Goal: Navigation & Orientation: Find specific page/section

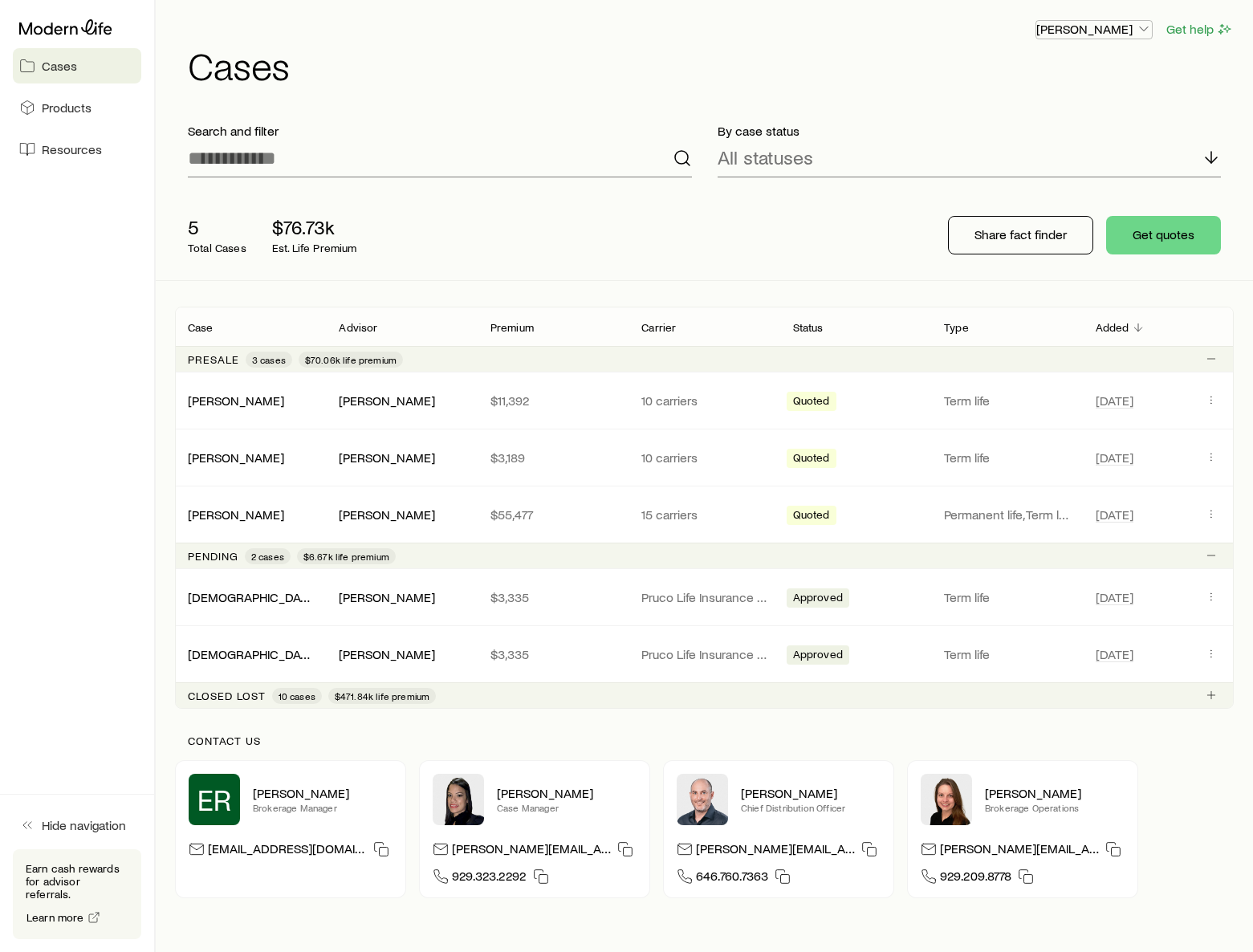
click at [1142, 33] on icon "button" at bounding box center [1143, 29] width 16 height 16
click at [212, 409] on div "[PERSON_NAME]" at bounding box center [236, 400] width 97 height 17
click at [225, 515] on link "[PERSON_NAME]" at bounding box center [237, 514] width 97 height 16
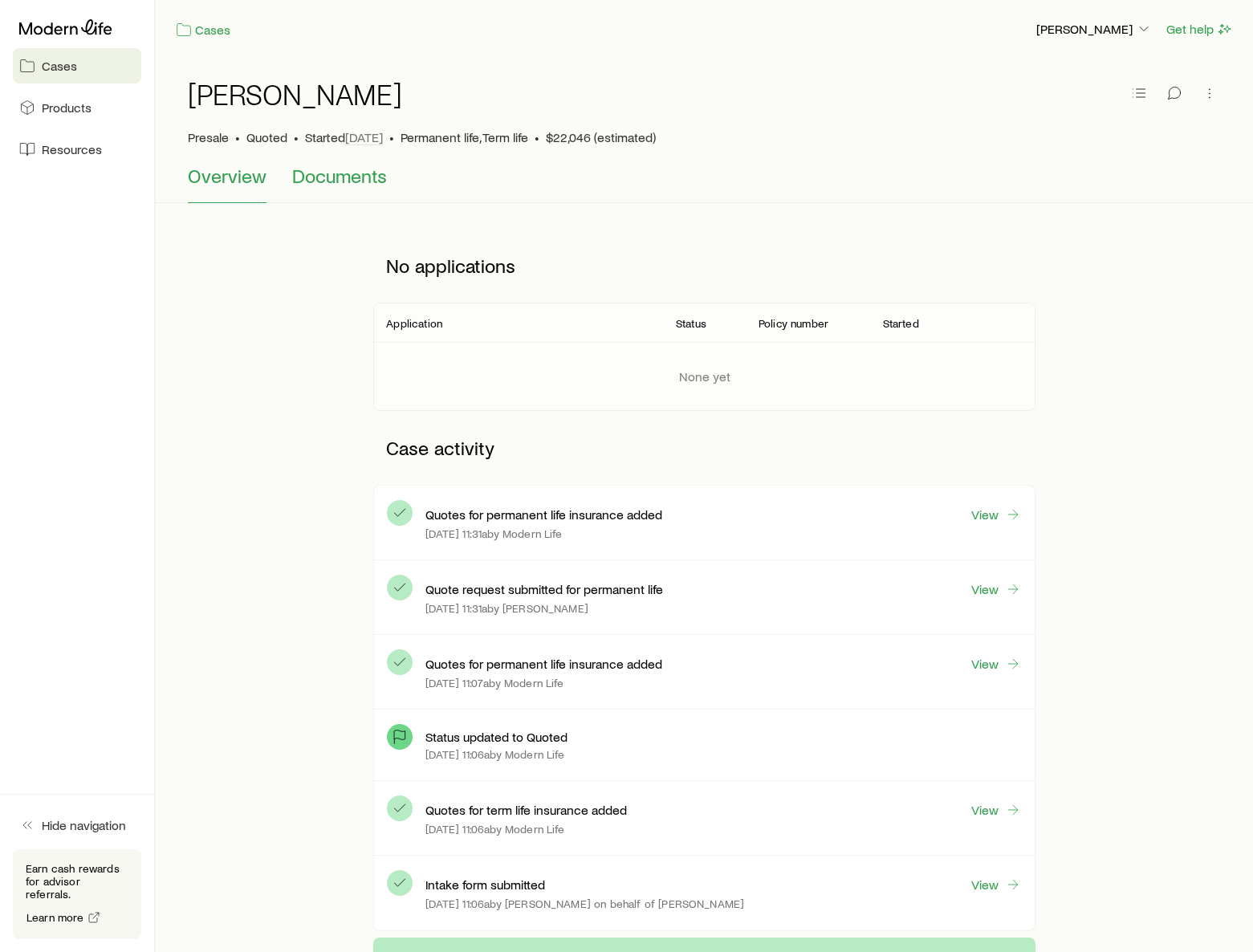
click at [329, 177] on span "Documents" at bounding box center [339, 176] width 95 height 23
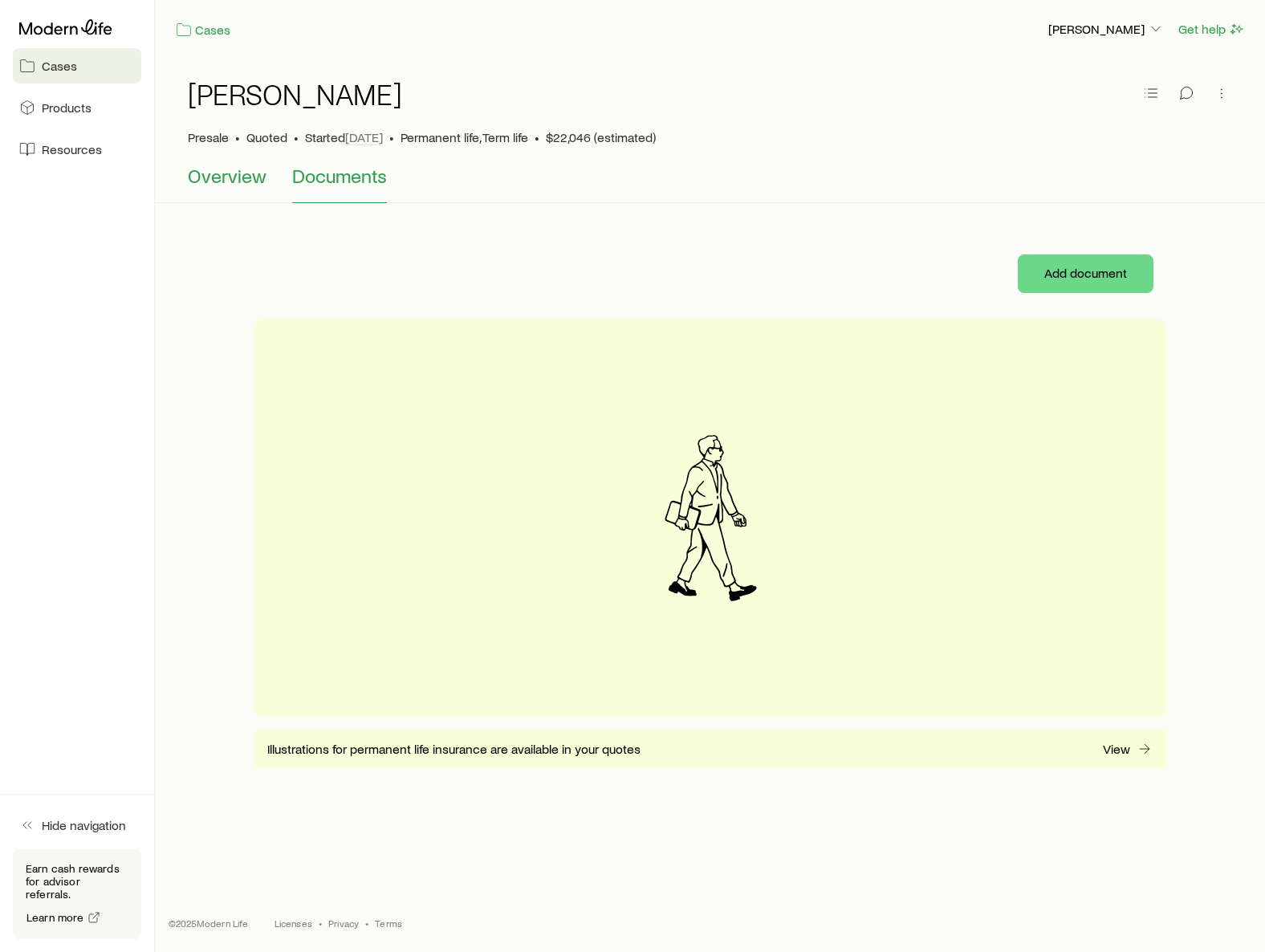
click at [214, 173] on span "Overview" at bounding box center [227, 176] width 78 height 23
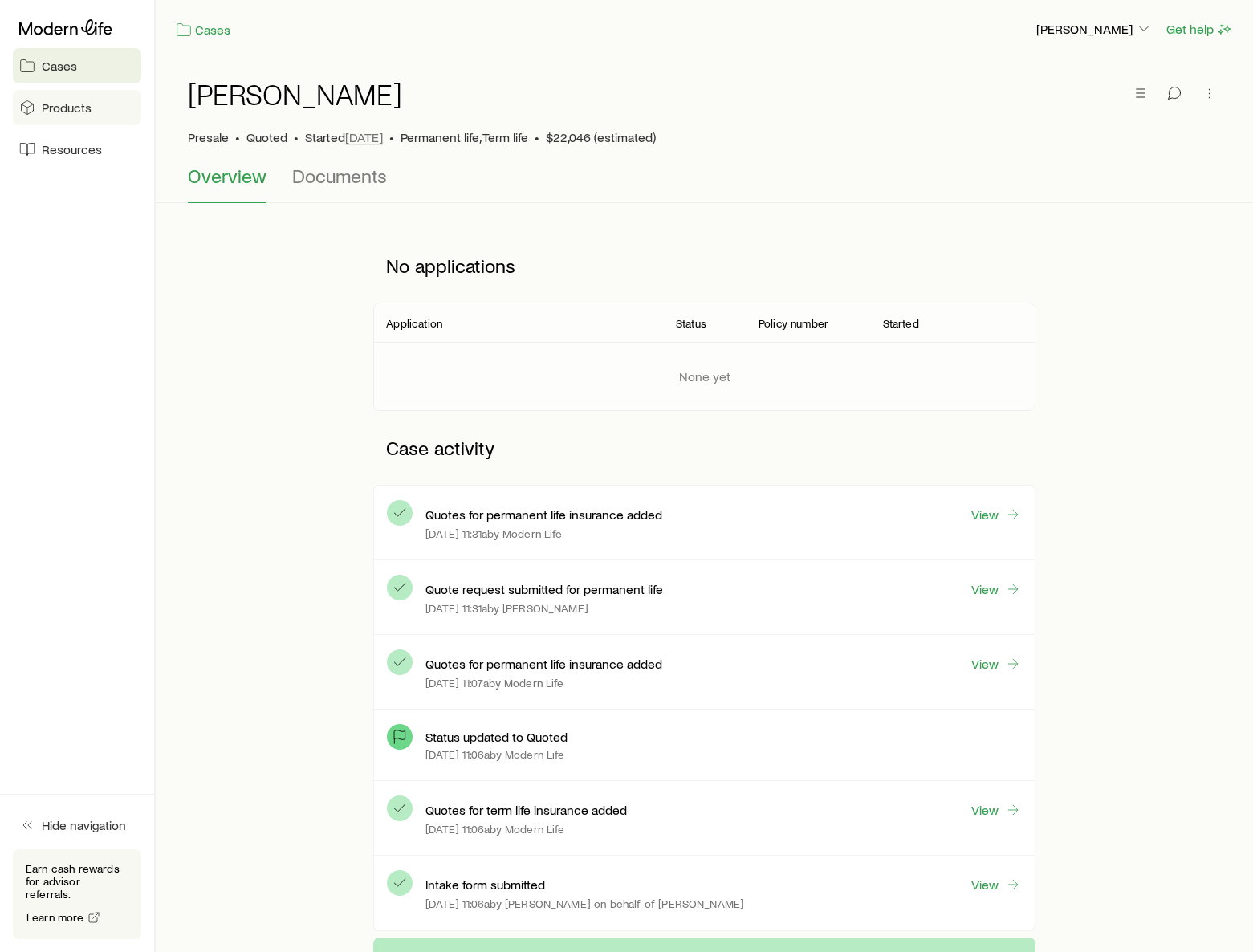
click at [90, 112] on link "Products" at bounding box center [77, 107] width 129 height 36
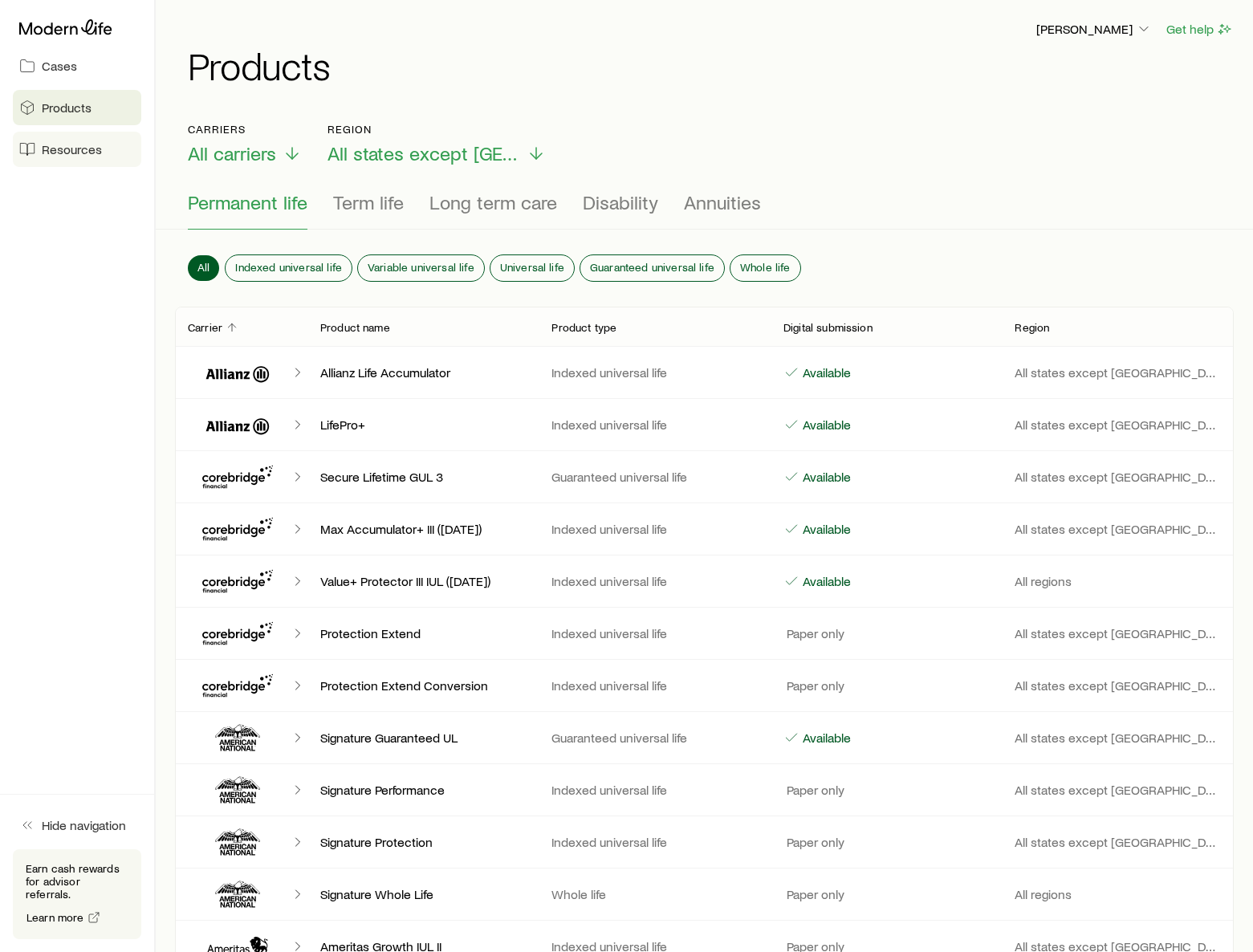
click at [72, 155] on span "Resources" at bounding box center [71, 149] width 60 height 16
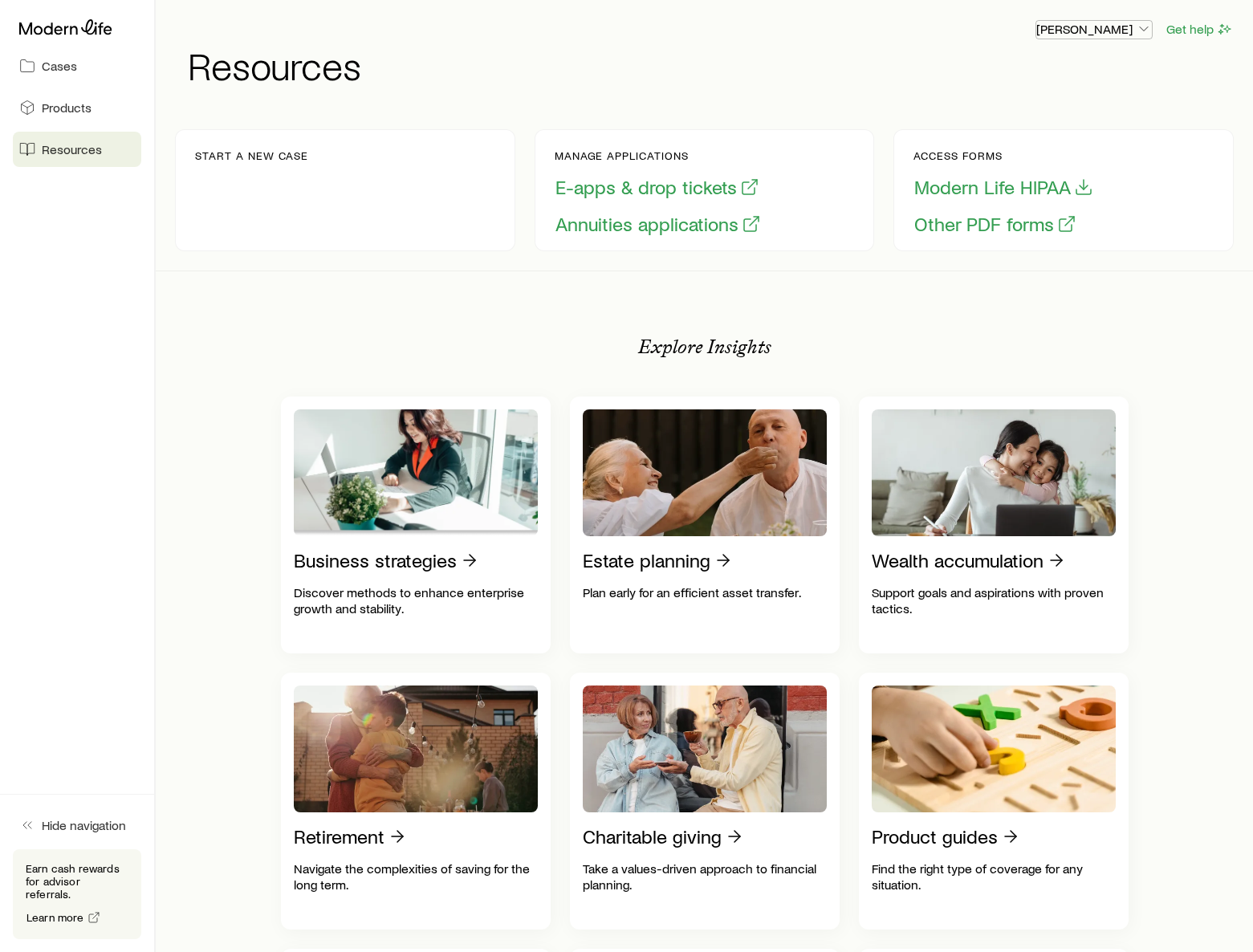
click at [1146, 31] on icon "button" at bounding box center [1143, 29] width 16 height 16
drag, startPoint x: 1192, startPoint y: 28, endPoint x: 1193, endPoint y: 37, distance: 9.1
click at [1193, 37] on button "Get help" at bounding box center [1199, 29] width 68 height 18
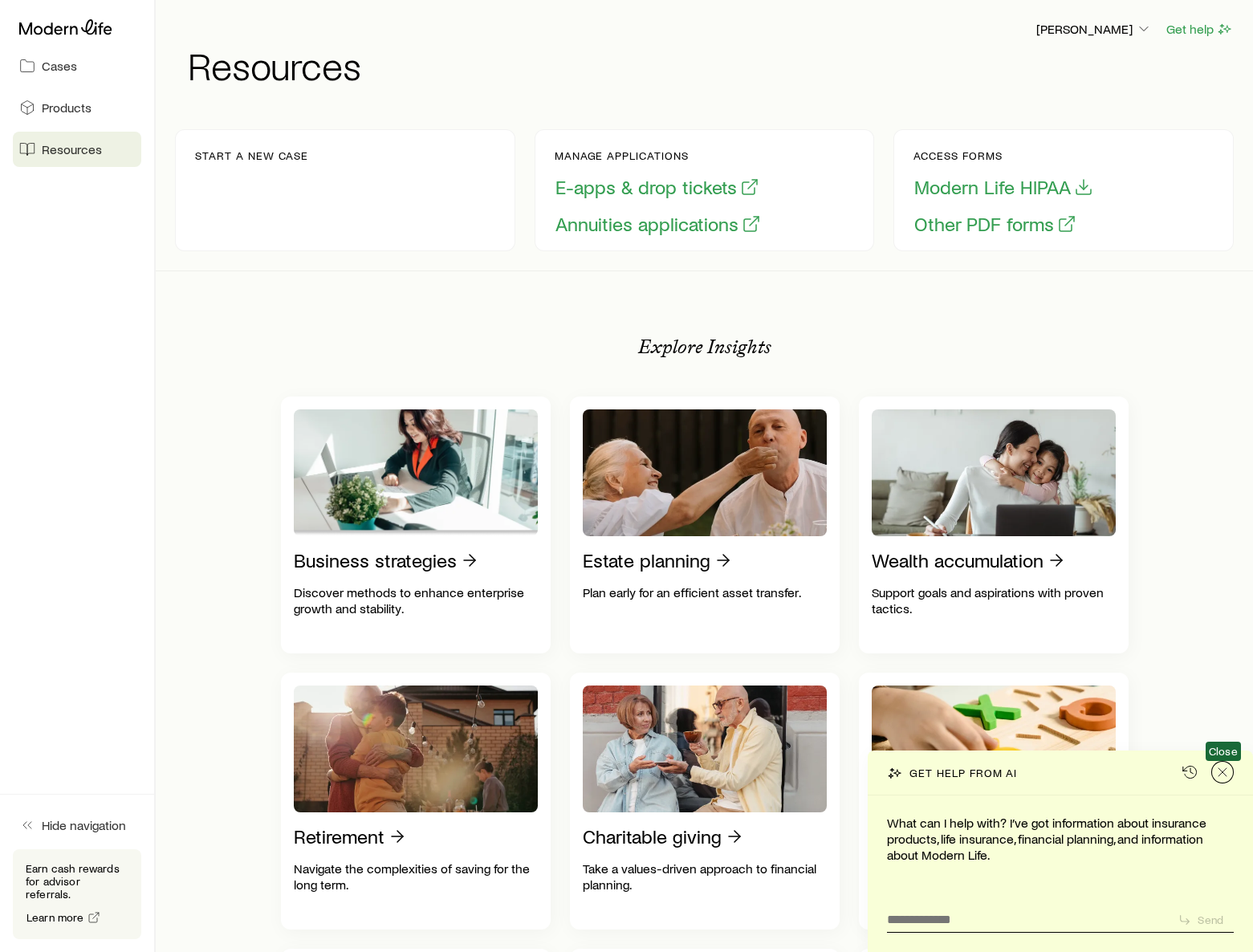
click at [1223, 772] on line "Close" at bounding box center [1222, 771] width 8 height 8
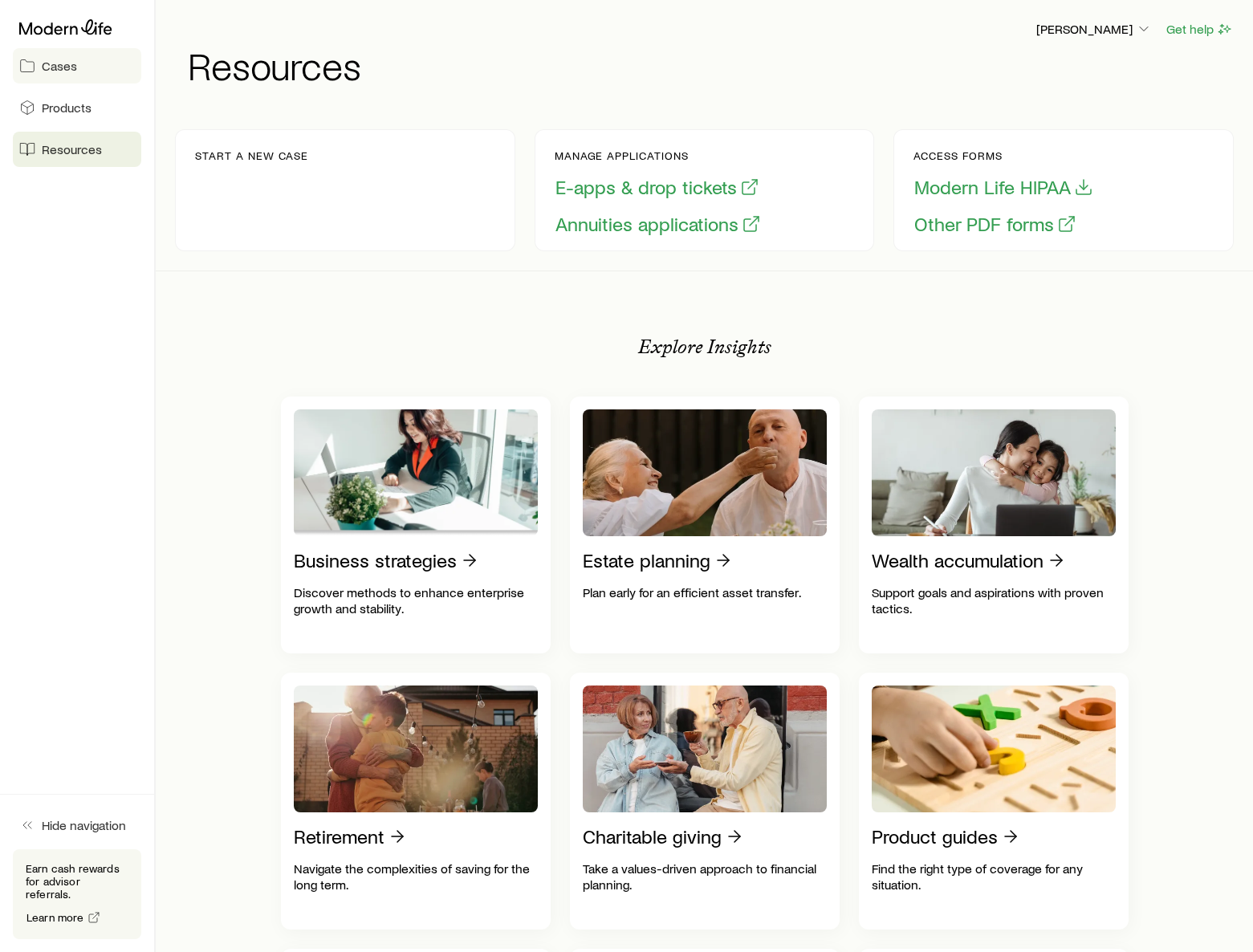
click at [69, 68] on span "Cases" at bounding box center [59, 65] width 36 height 16
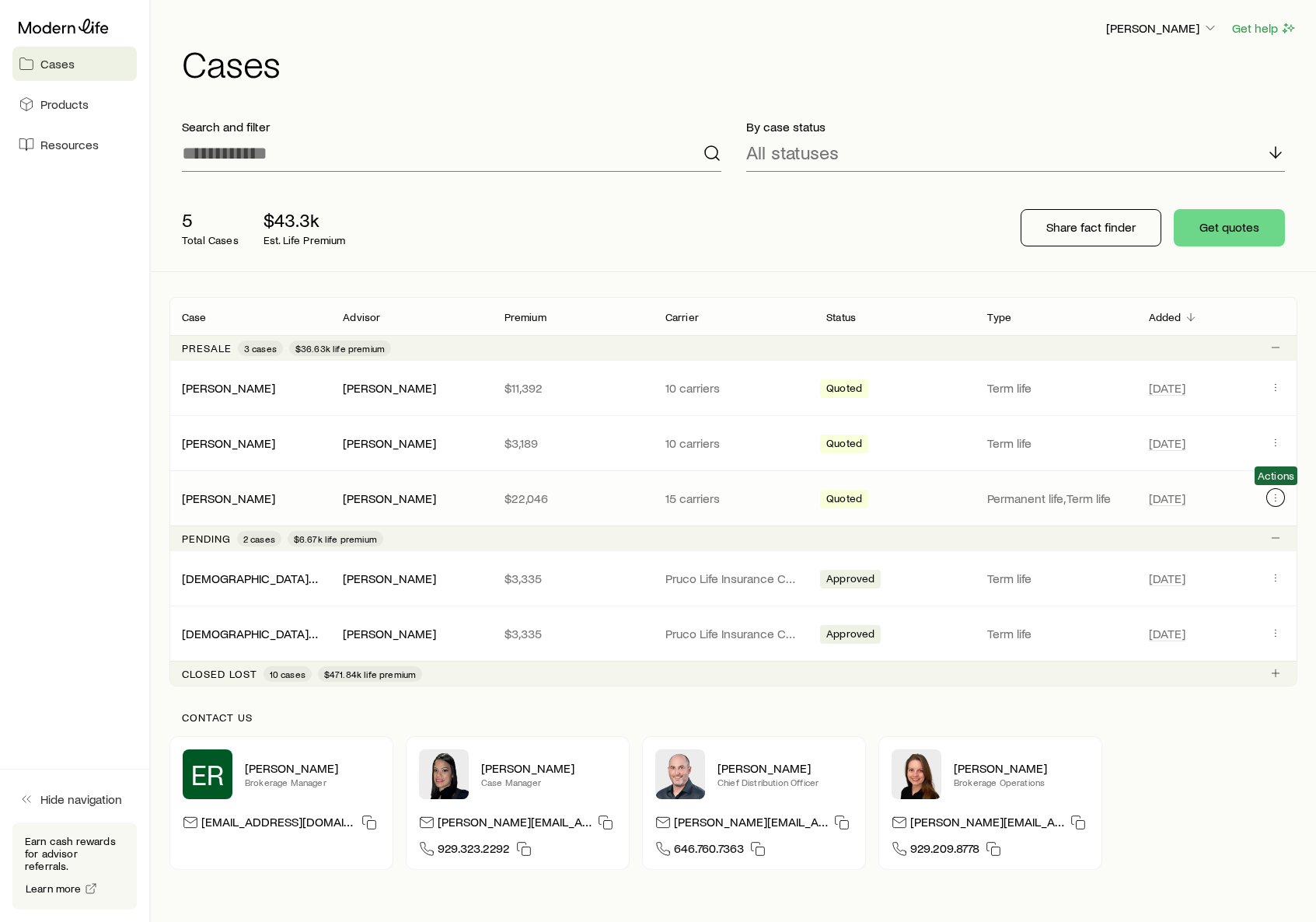
click at [1224, 504] on button "Client cases" at bounding box center [1276, 498] width 19 height 19
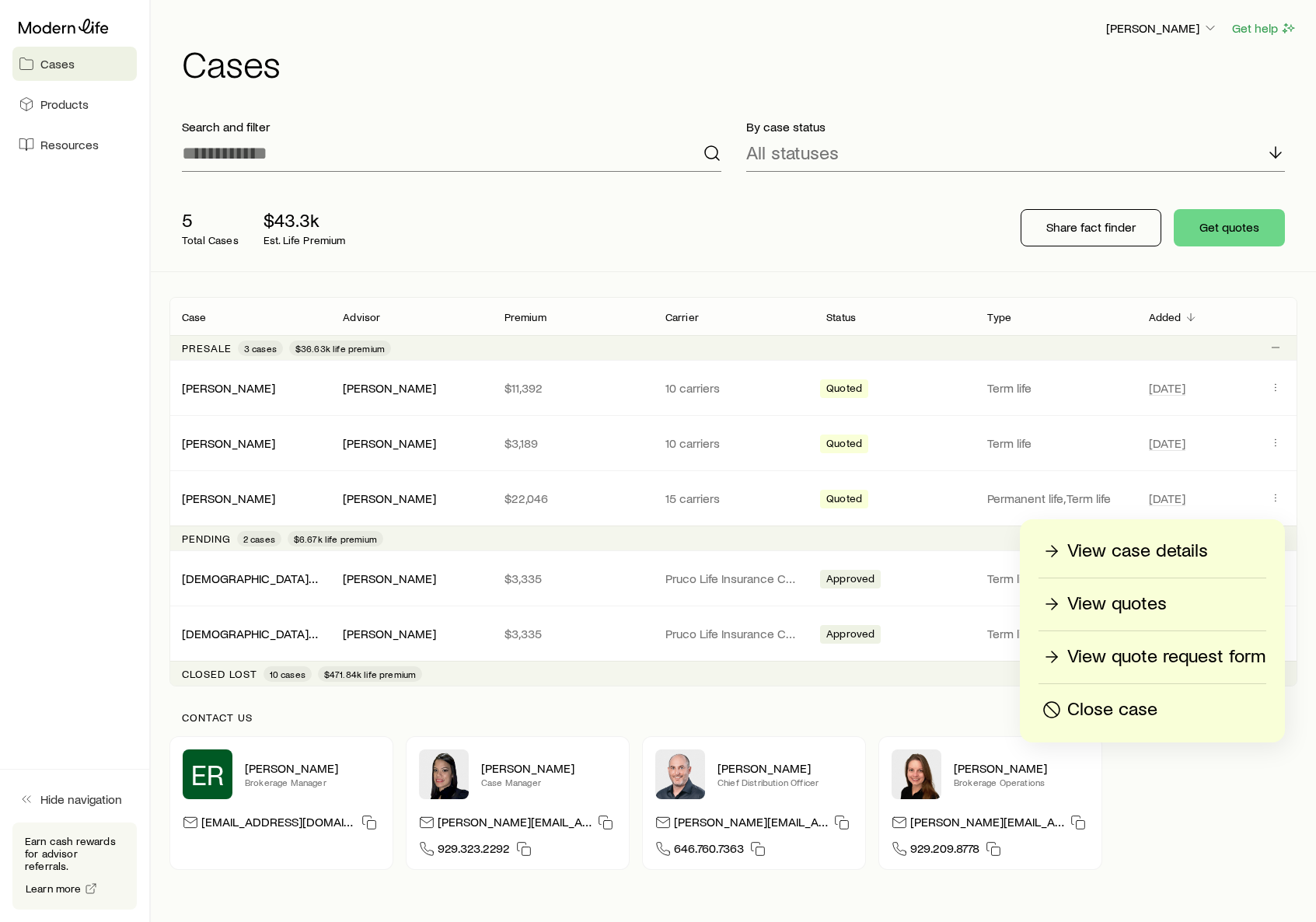
click at [1137, 557] on p "View case details" at bounding box center [1137, 552] width 141 height 25
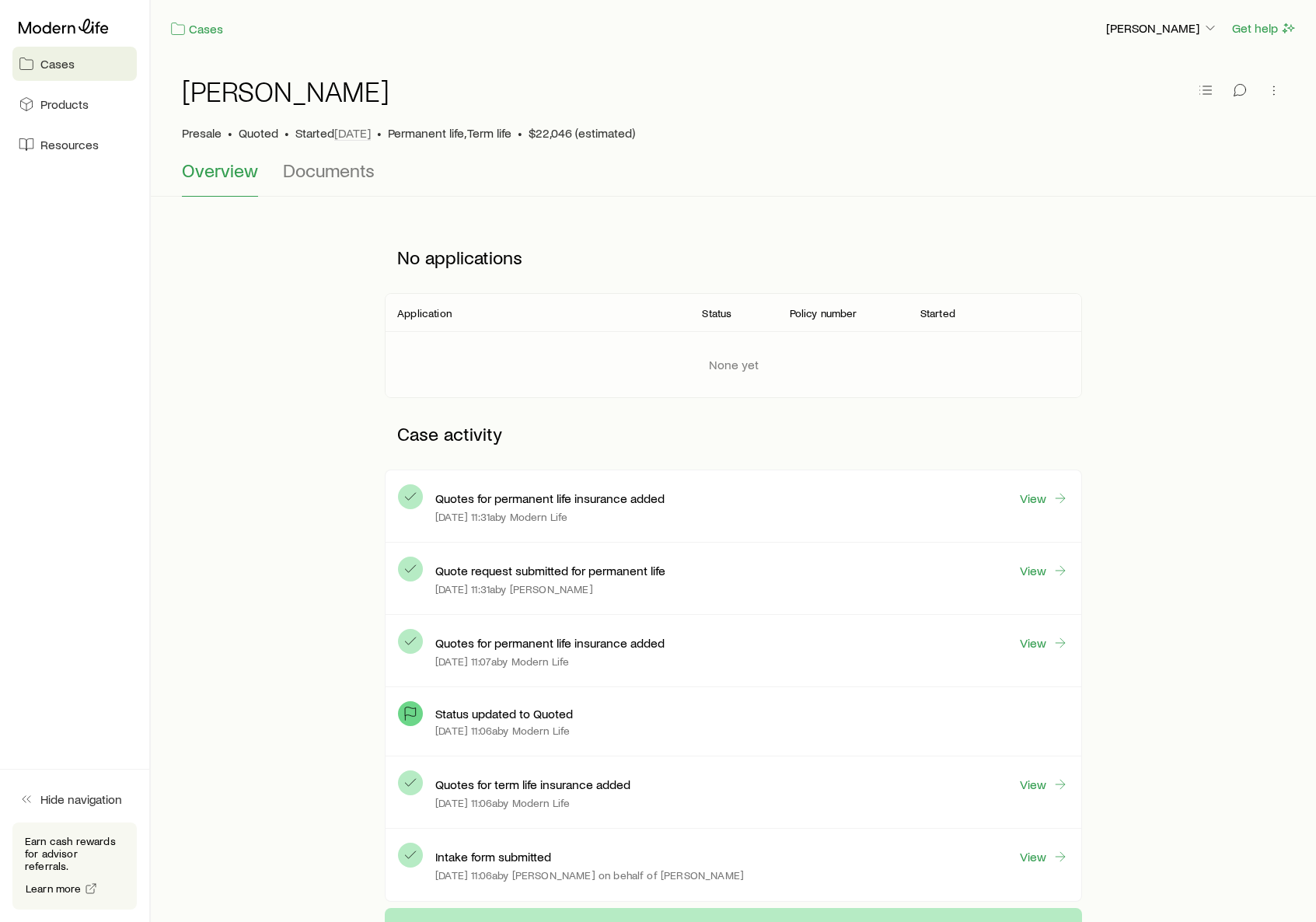
click at [60, 36] on div at bounding box center [75, 26] width 125 height 28
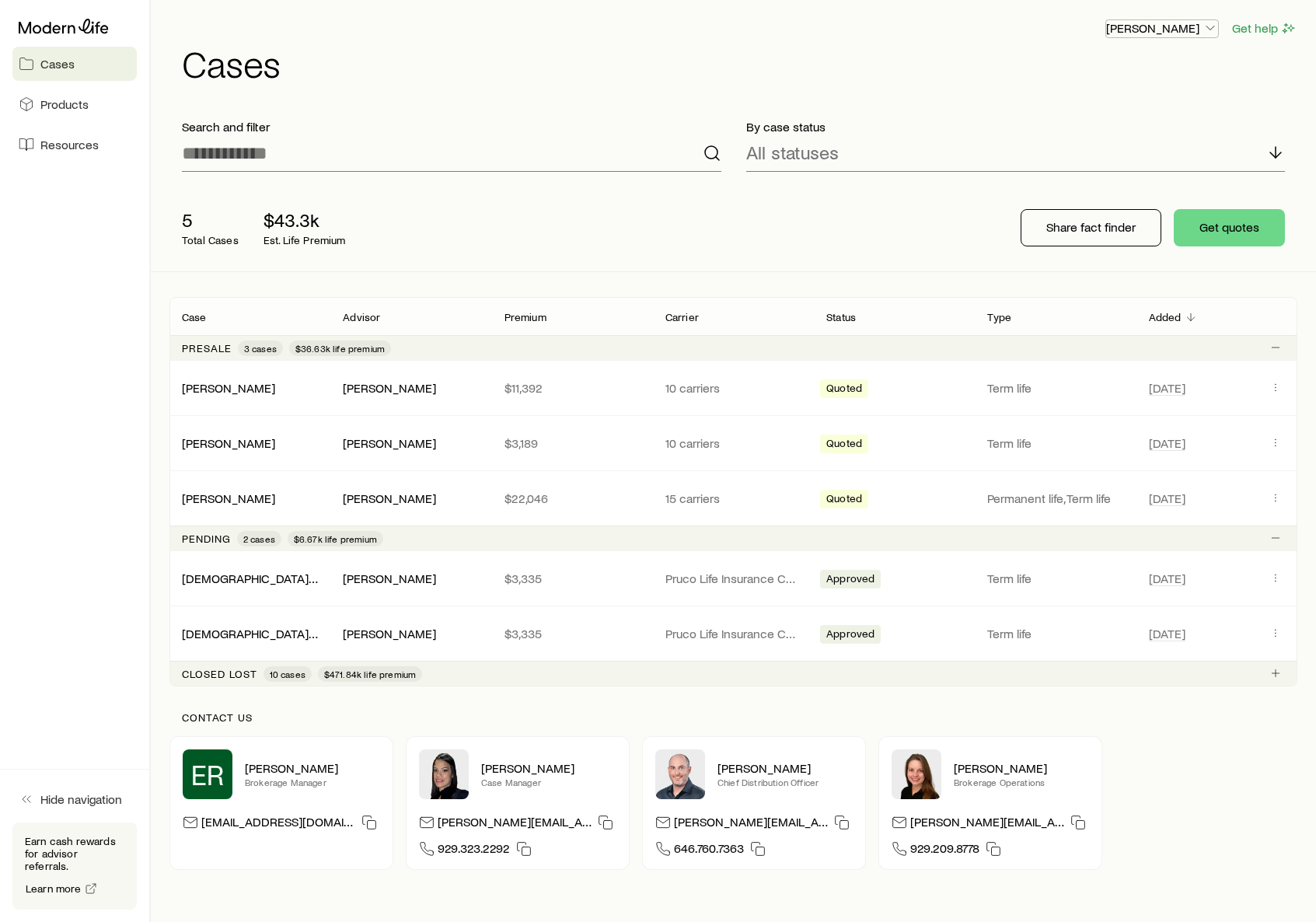
click at [1210, 33] on icon "button" at bounding box center [1210, 28] width 15 height 15
click at [64, 861] on p "Earn cash rewards for advisor referrals." at bounding box center [75, 853] width 99 height 37
click at [61, 25] on icon at bounding box center [63, 26] width 90 height 15
click at [1224, 499] on icon "Client cases" at bounding box center [1275, 497] width 13 height 13
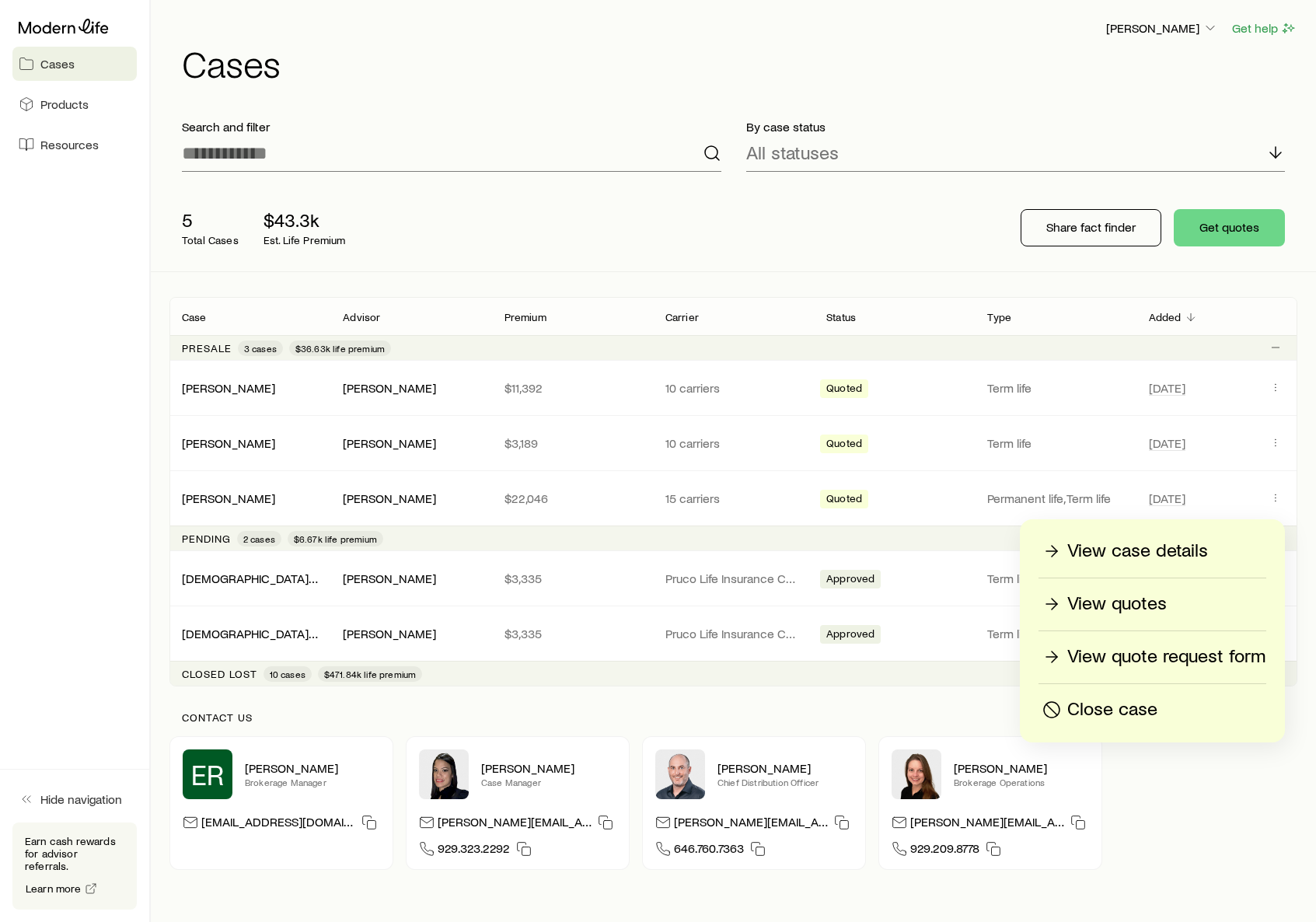
click at [1119, 556] on p "View case details" at bounding box center [1137, 552] width 141 height 25
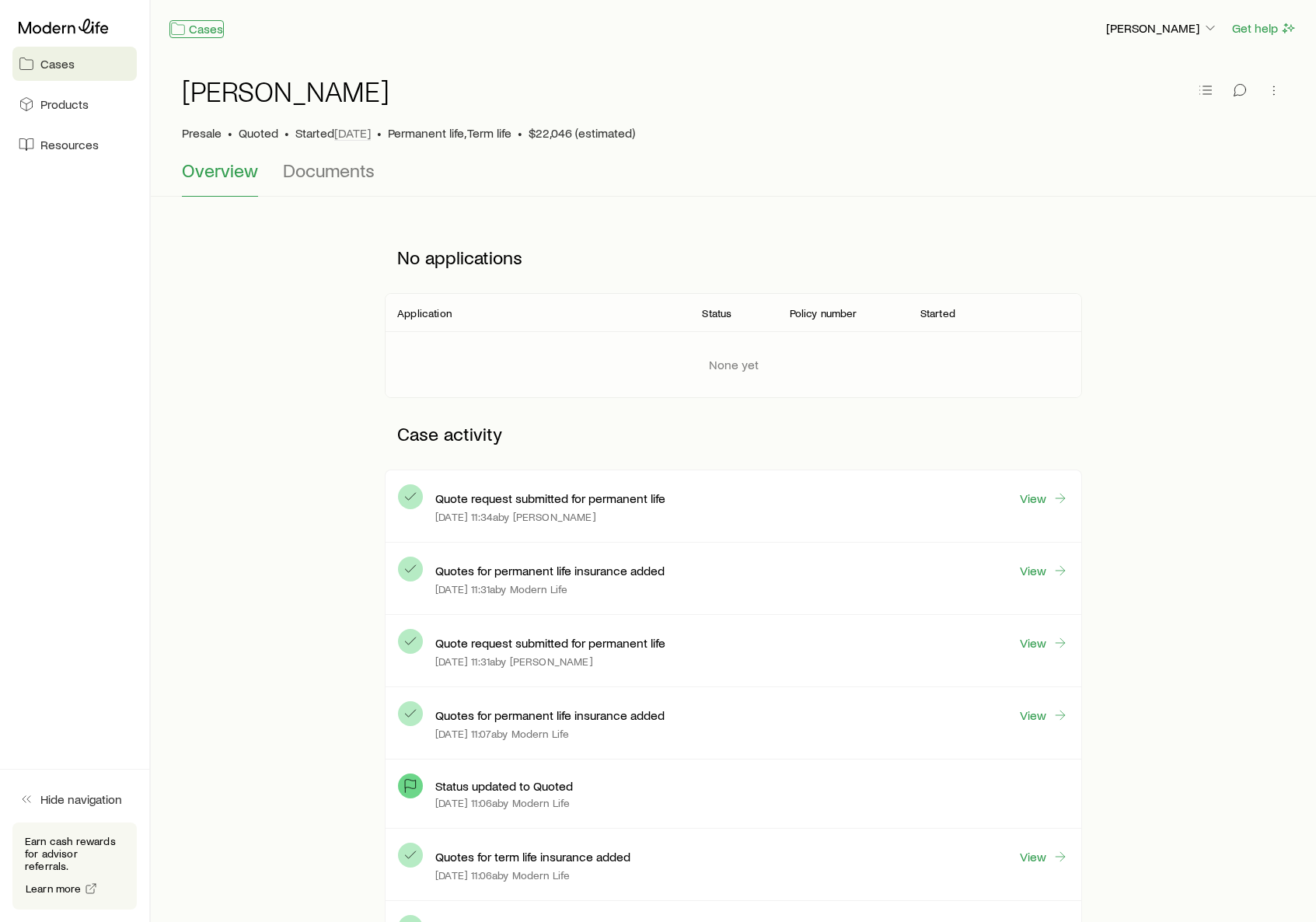
click at [190, 31] on link "Cases" at bounding box center [196, 29] width 55 height 18
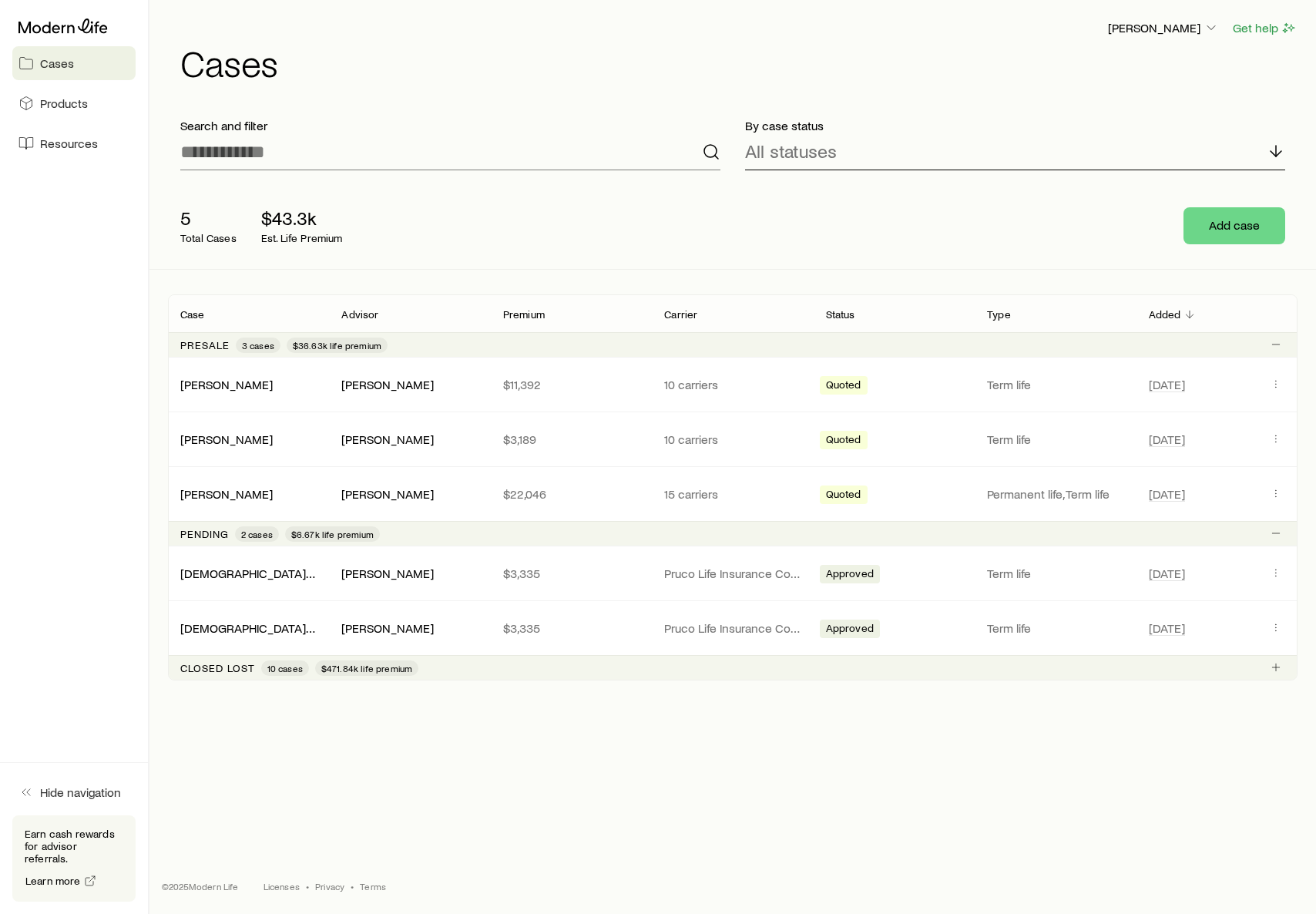
click at [1213, 155] on icon at bounding box center [1276, 151] width 18 height 18
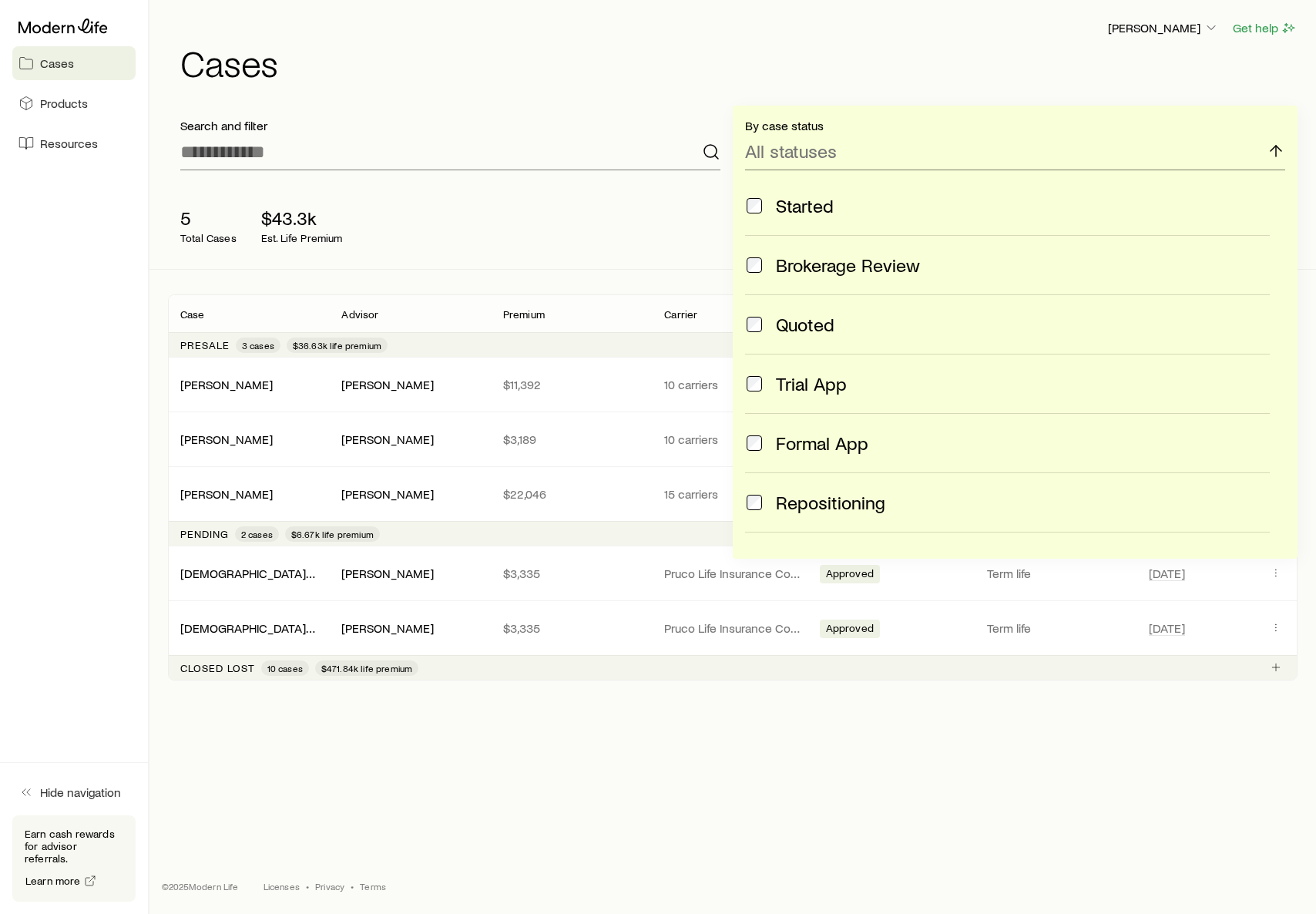
click at [698, 75] on h1 "Cases" at bounding box center [739, 63] width 1117 height 37
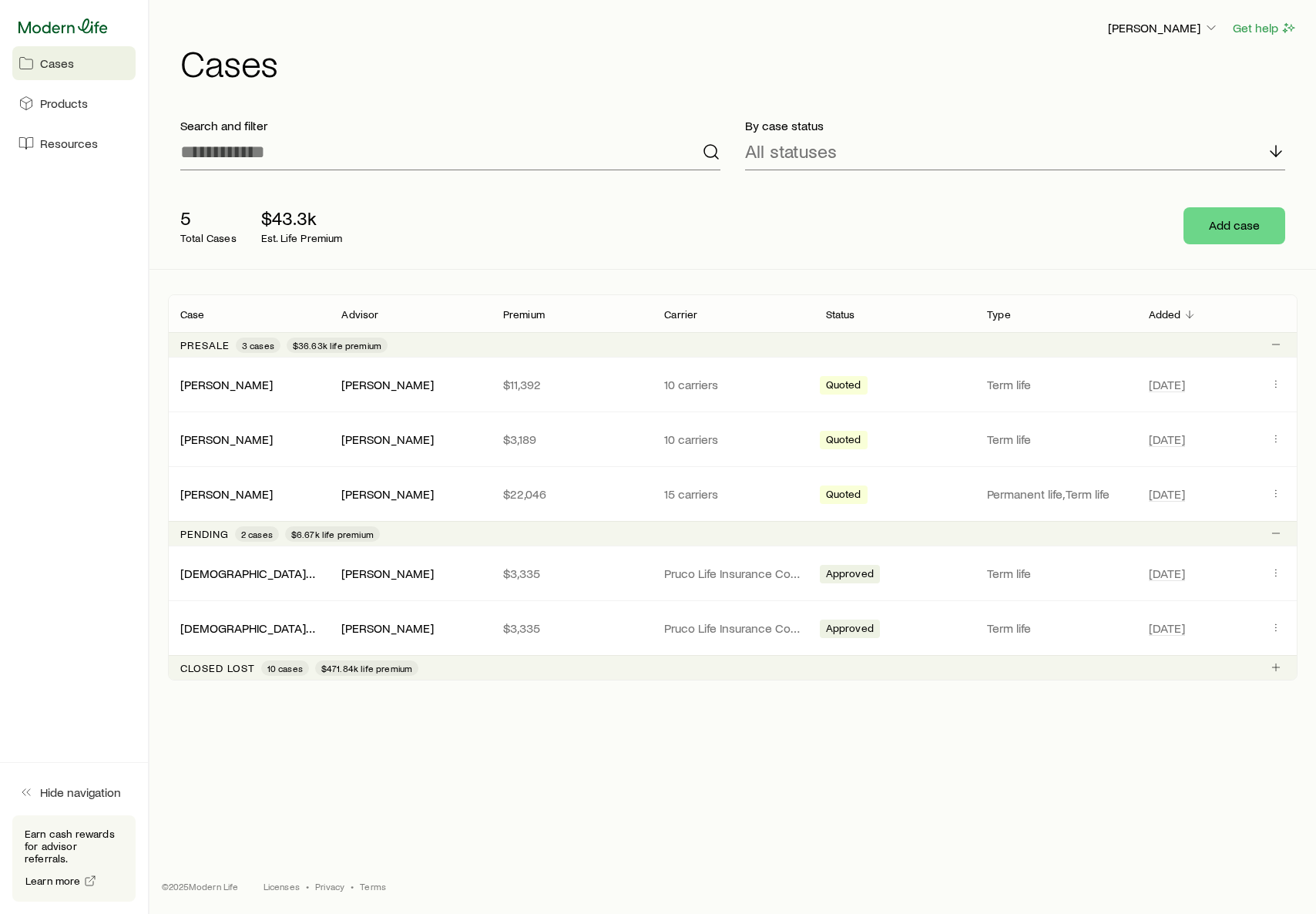
click at [45, 32] on icon at bounding box center [63, 26] width 89 height 15
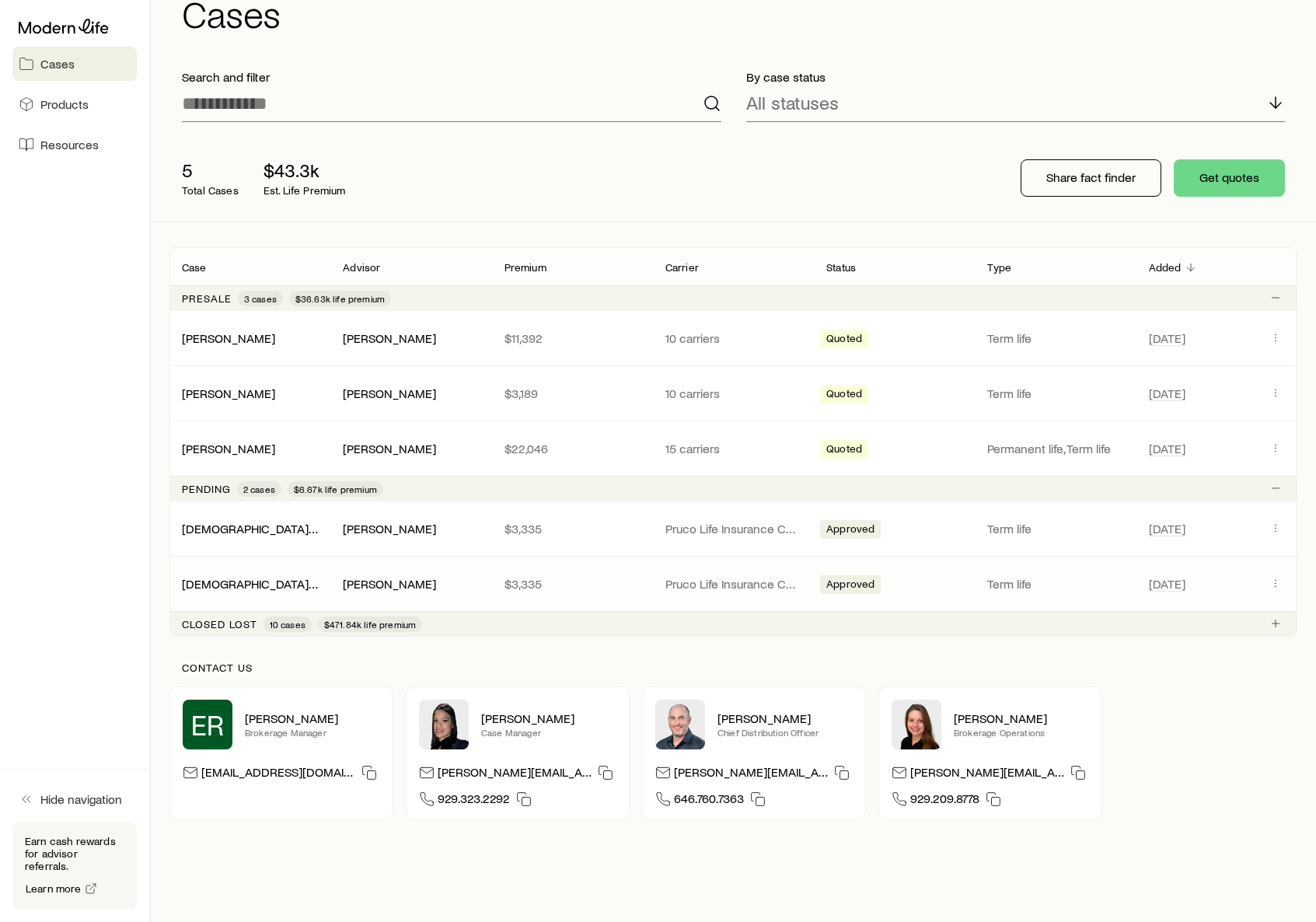
scroll to position [104, 0]
